Goal: Transaction & Acquisition: Purchase product/service

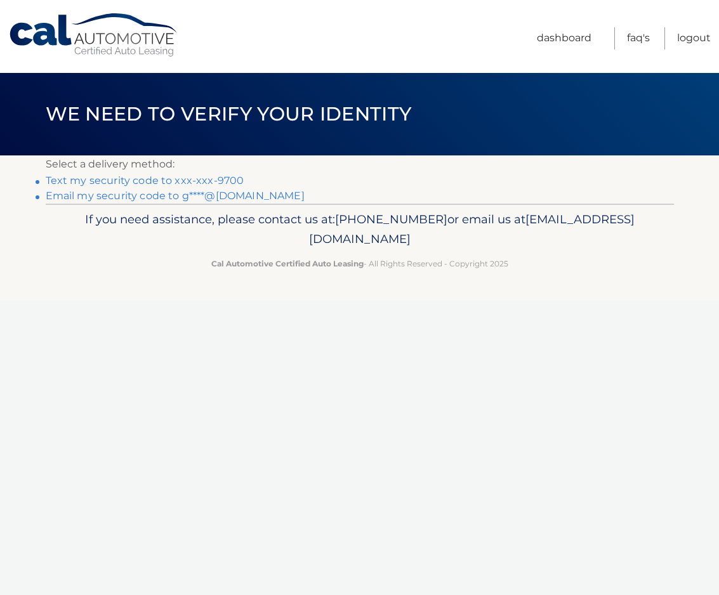
click at [121, 180] on link "Text my security code to xxx-xxx-9700" at bounding box center [145, 180] width 199 height 12
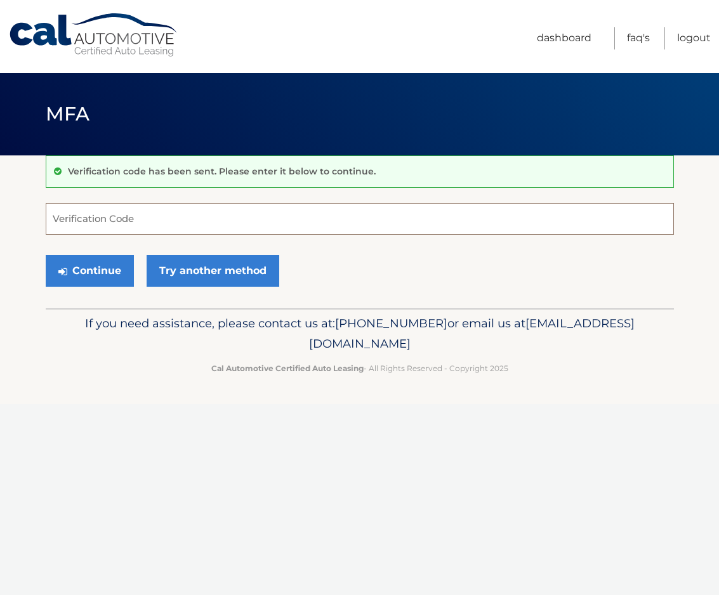
click at [65, 218] on input "Verification Code" at bounding box center [360, 219] width 628 height 32
click at [102, 265] on button "Continue" at bounding box center [90, 271] width 88 height 32
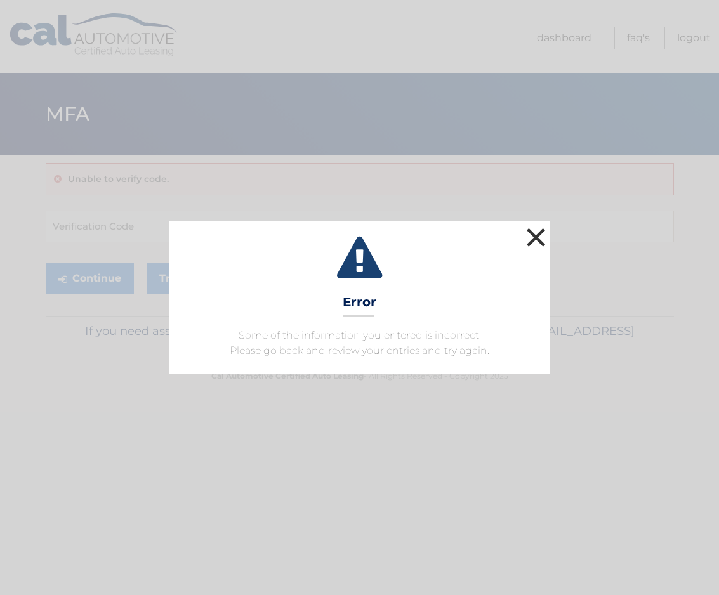
click at [532, 238] on button "×" at bounding box center [535, 237] width 25 height 25
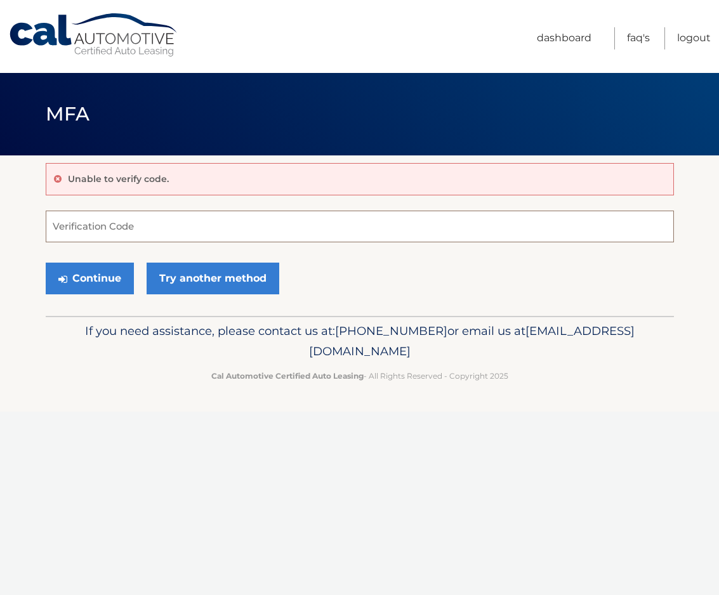
click at [59, 228] on input "Verification Code" at bounding box center [360, 227] width 628 height 32
type input "291846"
click at [105, 280] on button "Continue" at bounding box center [90, 279] width 88 height 32
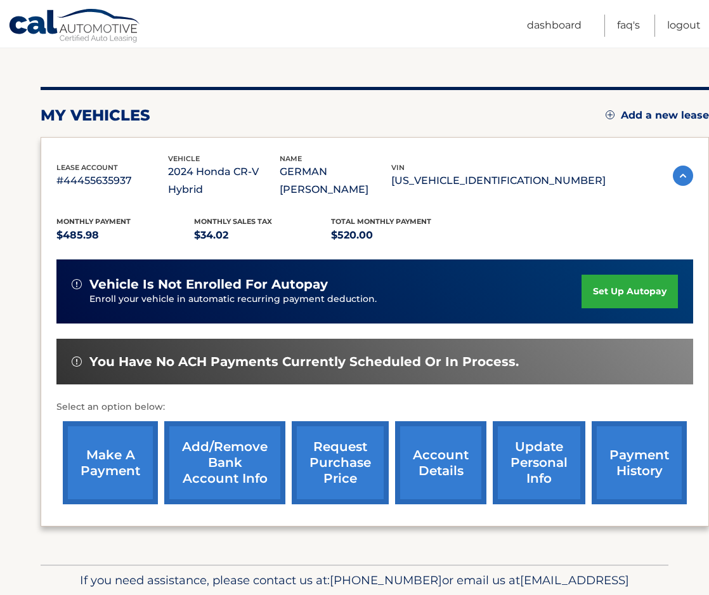
scroll to position [127, 0]
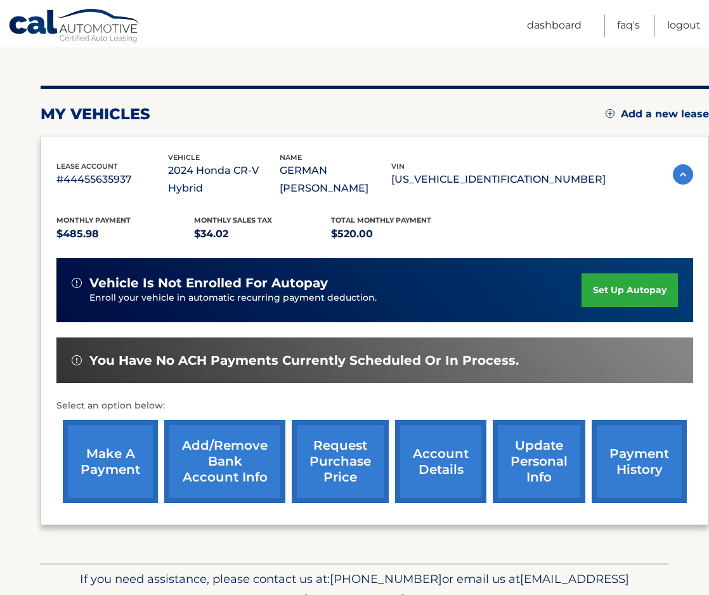
click at [643, 447] on link "payment history" at bounding box center [639, 461] width 95 height 83
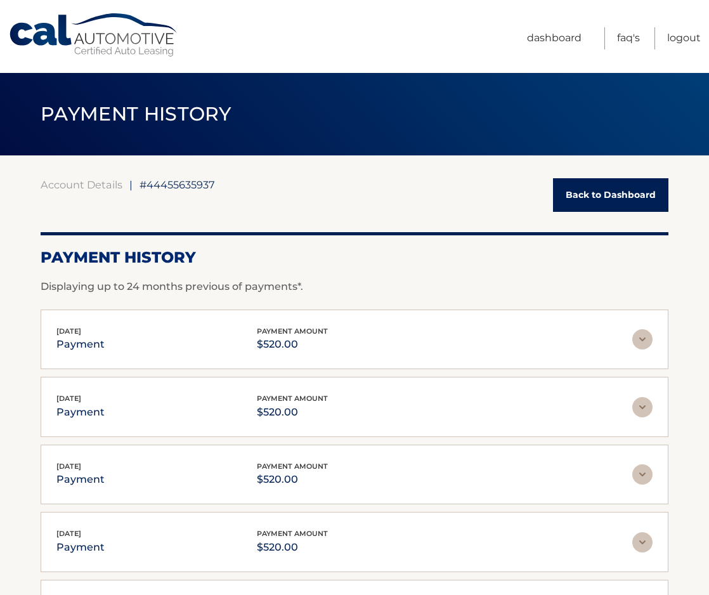
click at [619, 195] on link "Back to Dashboard" at bounding box center [610, 195] width 115 height 34
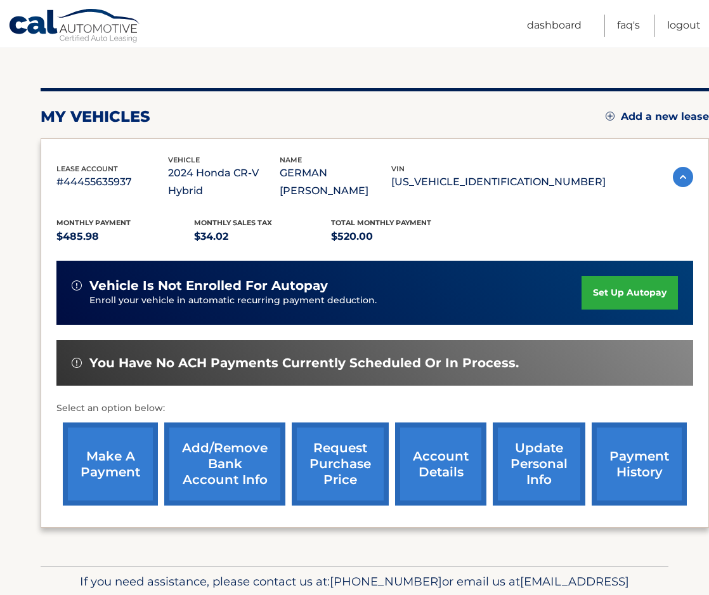
scroll to position [127, 0]
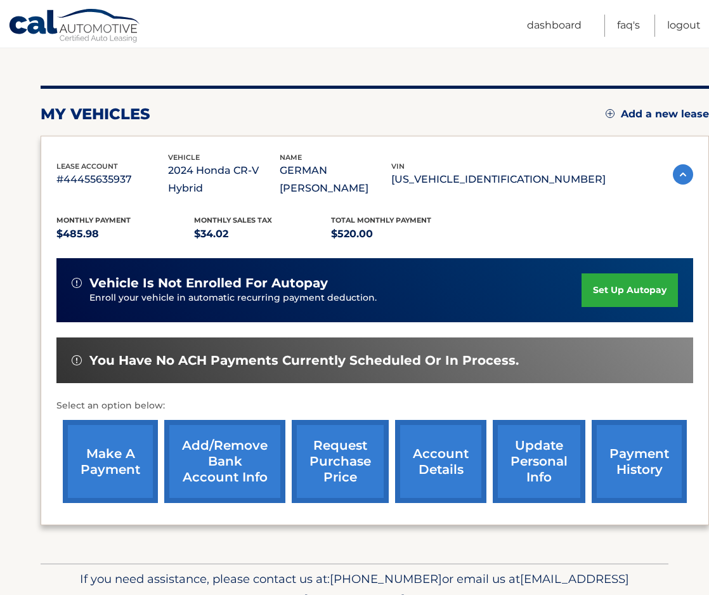
click at [93, 442] on link "make a payment" at bounding box center [110, 461] width 95 height 83
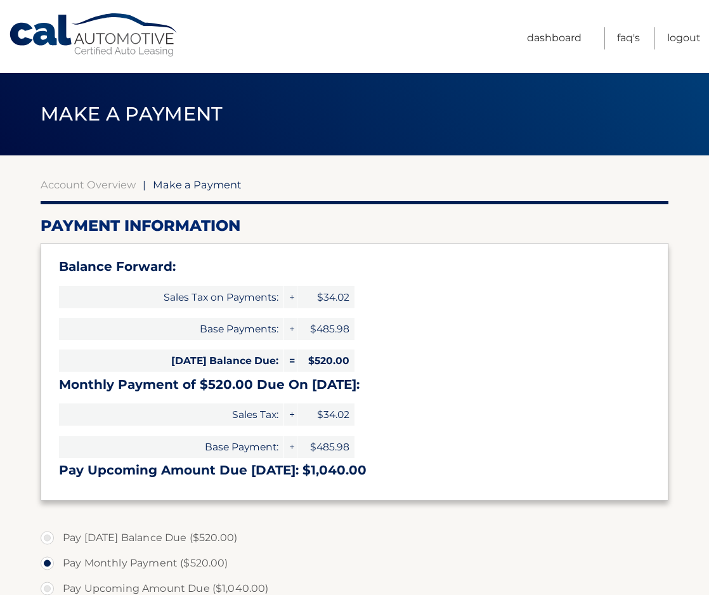
select select "ODBmYTMxMmQtZTFhMC00OWNlLWI3YjYtOTlhZTc5ZGY1NjY3"
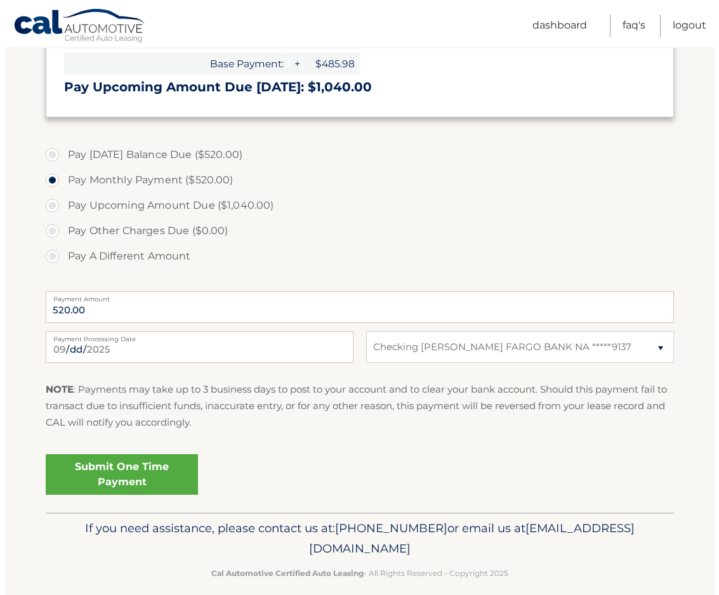
scroll to position [397, 0]
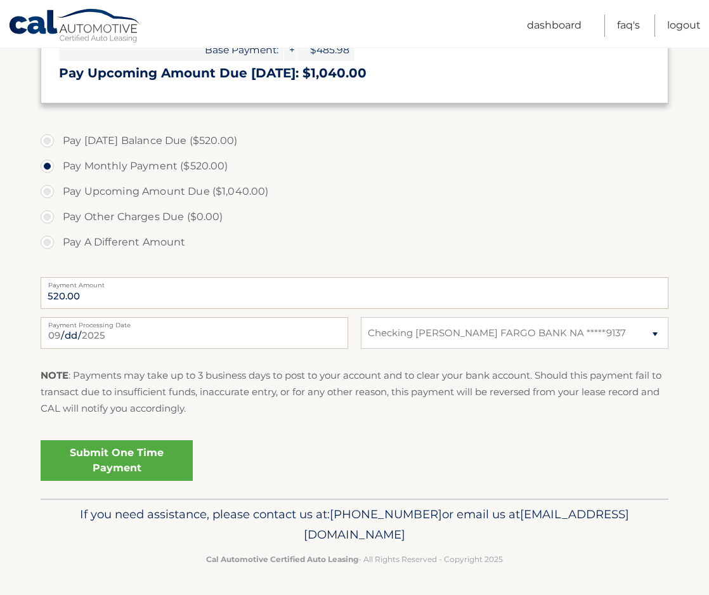
click at [112, 466] on link "Submit One Time Payment" at bounding box center [117, 460] width 152 height 41
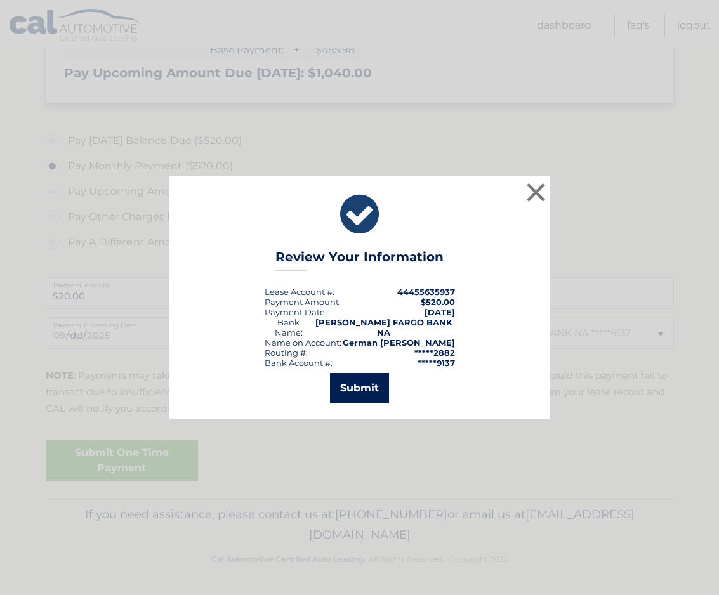
click at [362, 390] on button "Submit" at bounding box center [359, 388] width 59 height 30
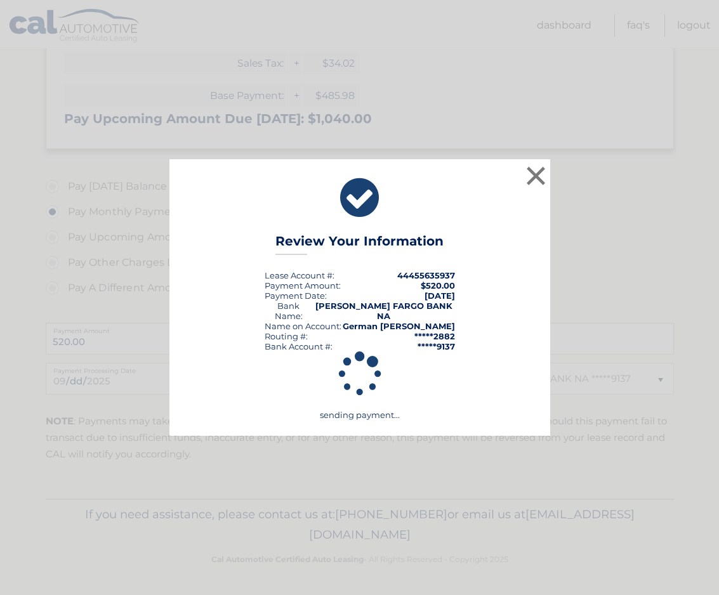
scroll to position [351, 0]
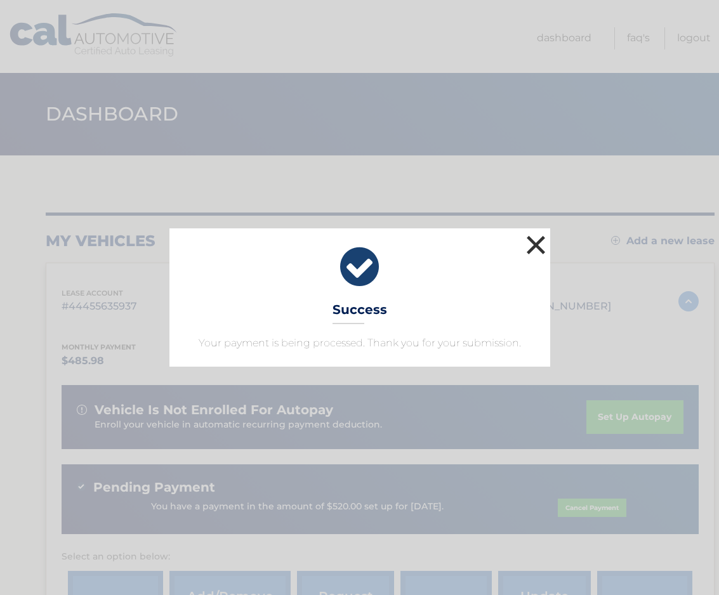
click at [536, 242] on button "×" at bounding box center [535, 244] width 25 height 25
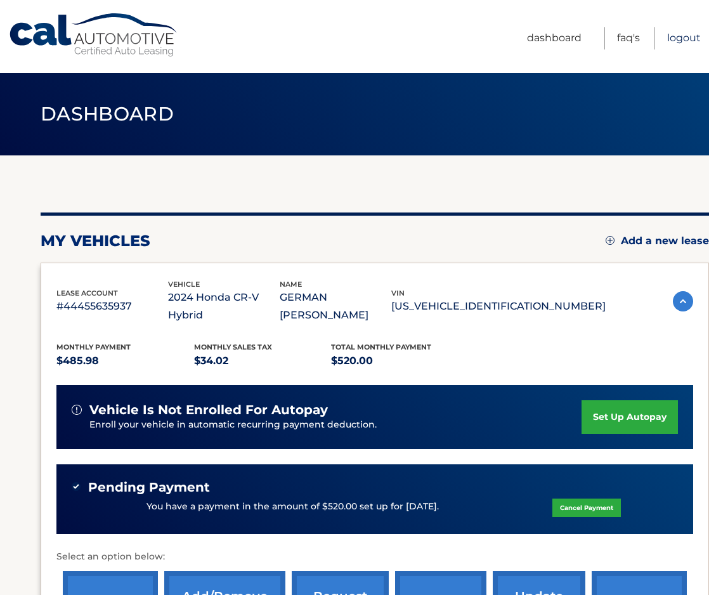
click at [694, 39] on link "Logout" at bounding box center [684, 38] width 34 height 22
